Goal: Task Accomplishment & Management: Complete application form

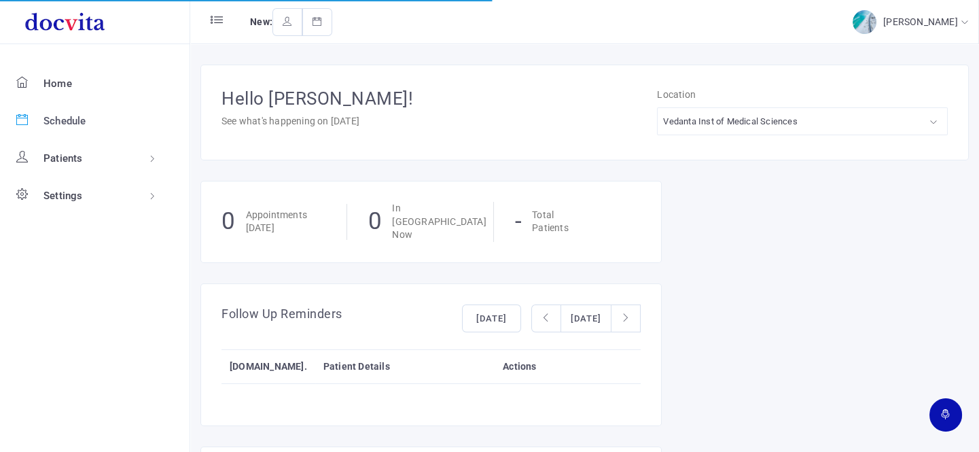
drag, startPoint x: 63, startPoint y: 119, endPoint x: 75, endPoint y: 116, distance: 11.9
click at [64, 119] on span "Schedule" at bounding box center [64, 121] width 43 height 12
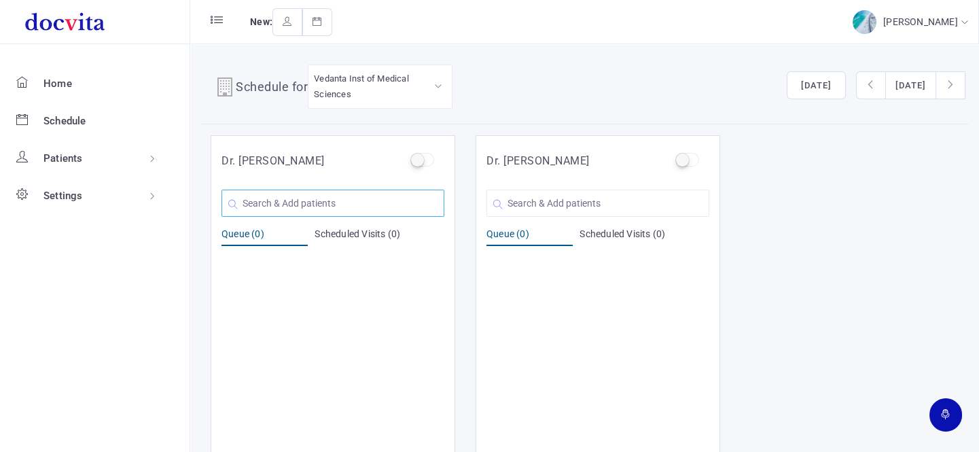
drag, startPoint x: 354, startPoint y: 206, endPoint x: 362, endPoint y: 201, distance: 9.4
click at [354, 205] on input "text" at bounding box center [332, 202] width 223 height 27
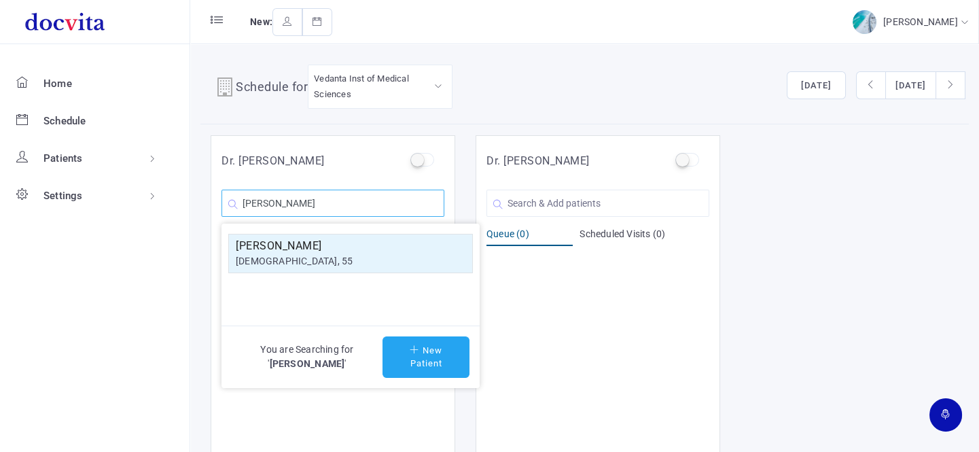
type input "[PERSON_NAME]"
click at [421, 353] on button "New Patient" at bounding box center [425, 356] width 87 height 41
type input "[PERSON_NAME]"
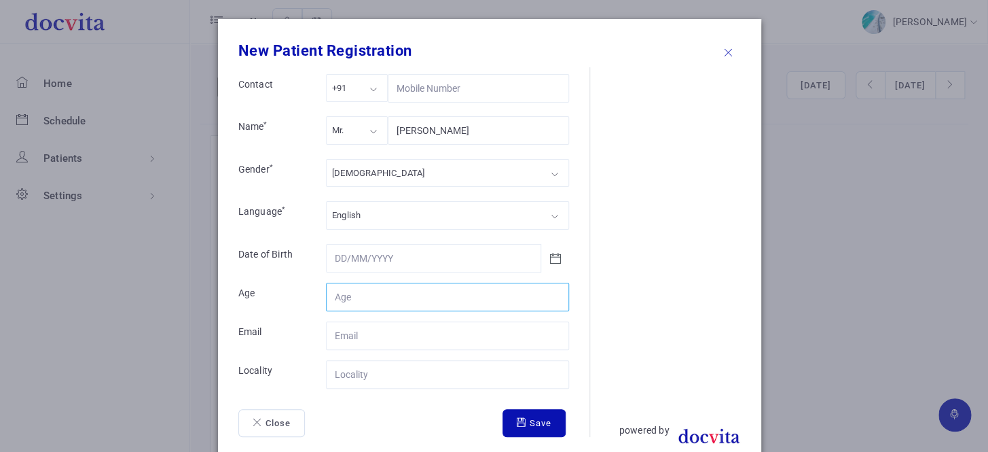
click at [401, 295] on input "Contact" at bounding box center [447, 296] width 243 height 29
type input "74"
click at [373, 386] on form "Contact +91 +91 +91 +1 +971 Name * Mr. Mr. Mr. Ms. Mrs. [PERSON_NAME] Gender * …" at bounding box center [413, 255] width 351 height 363
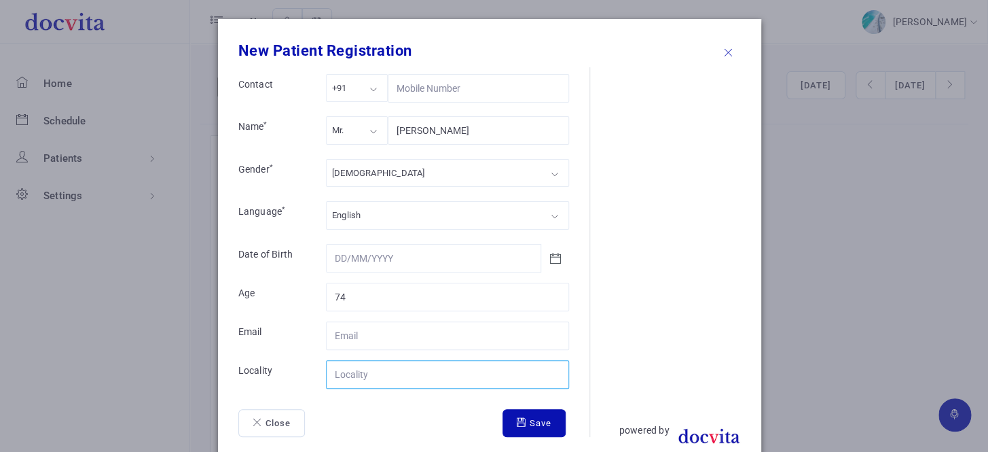
click at [380, 380] on input "Contact" at bounding box center [447, 374] width 243 height 29
type input "[GEOGRAPHIC_DATA]"
click at [524, 426] on button "Save" at bounding box center [534, 423] width 63 height 29
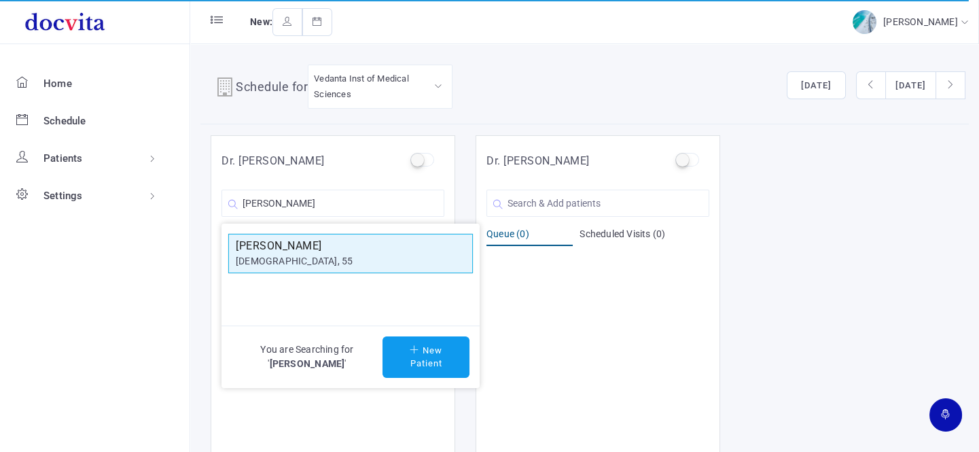
click at [352, 256] on div "[DEMOGRAPHIC_DATA], 55" at bounding box center [351, 261] width 230 height 14
